Goal: Transaction & Acquisition: Purchase product/service

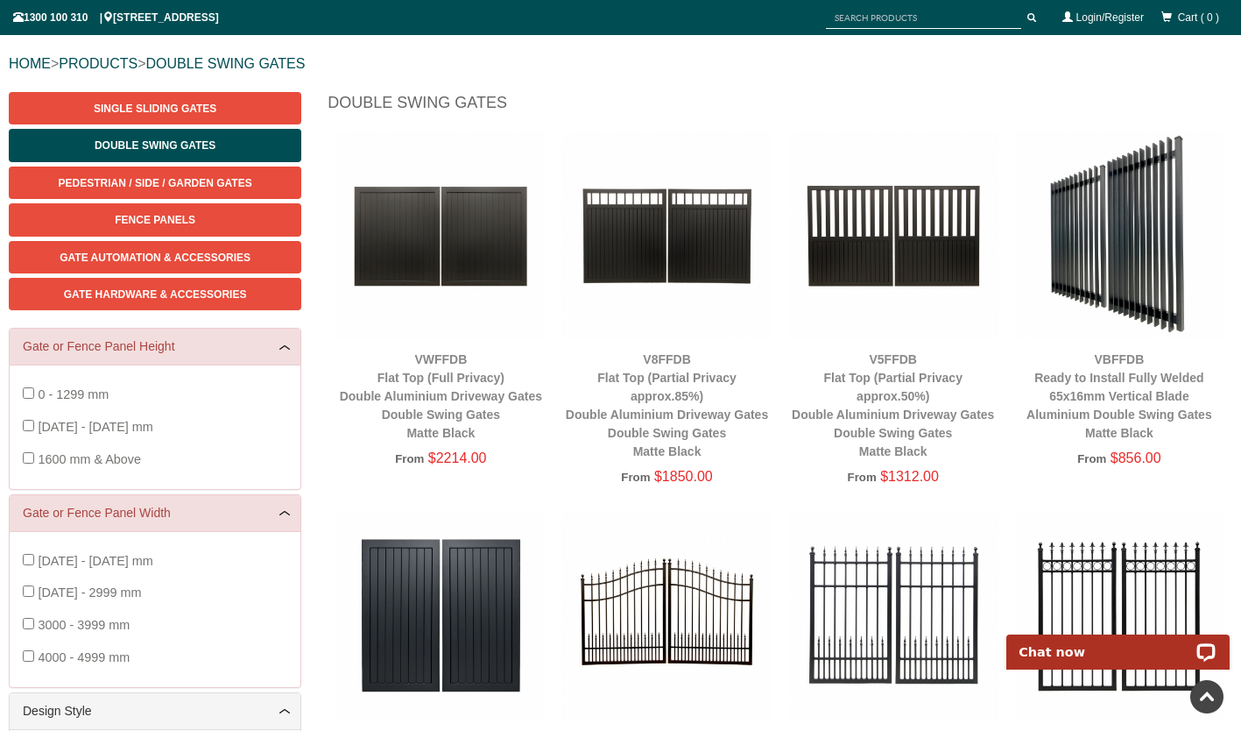
scroll to position [86, 0]
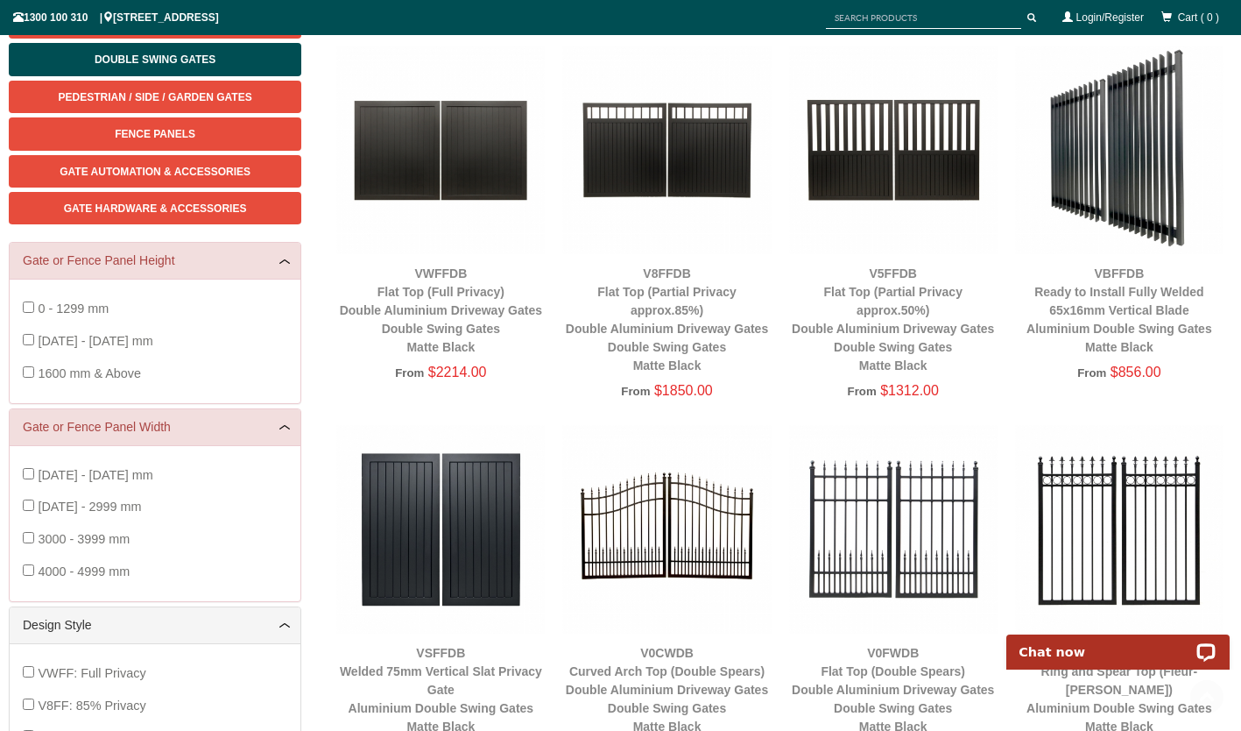
scroll to position [286, 0]
